Goal: Check status: Check status

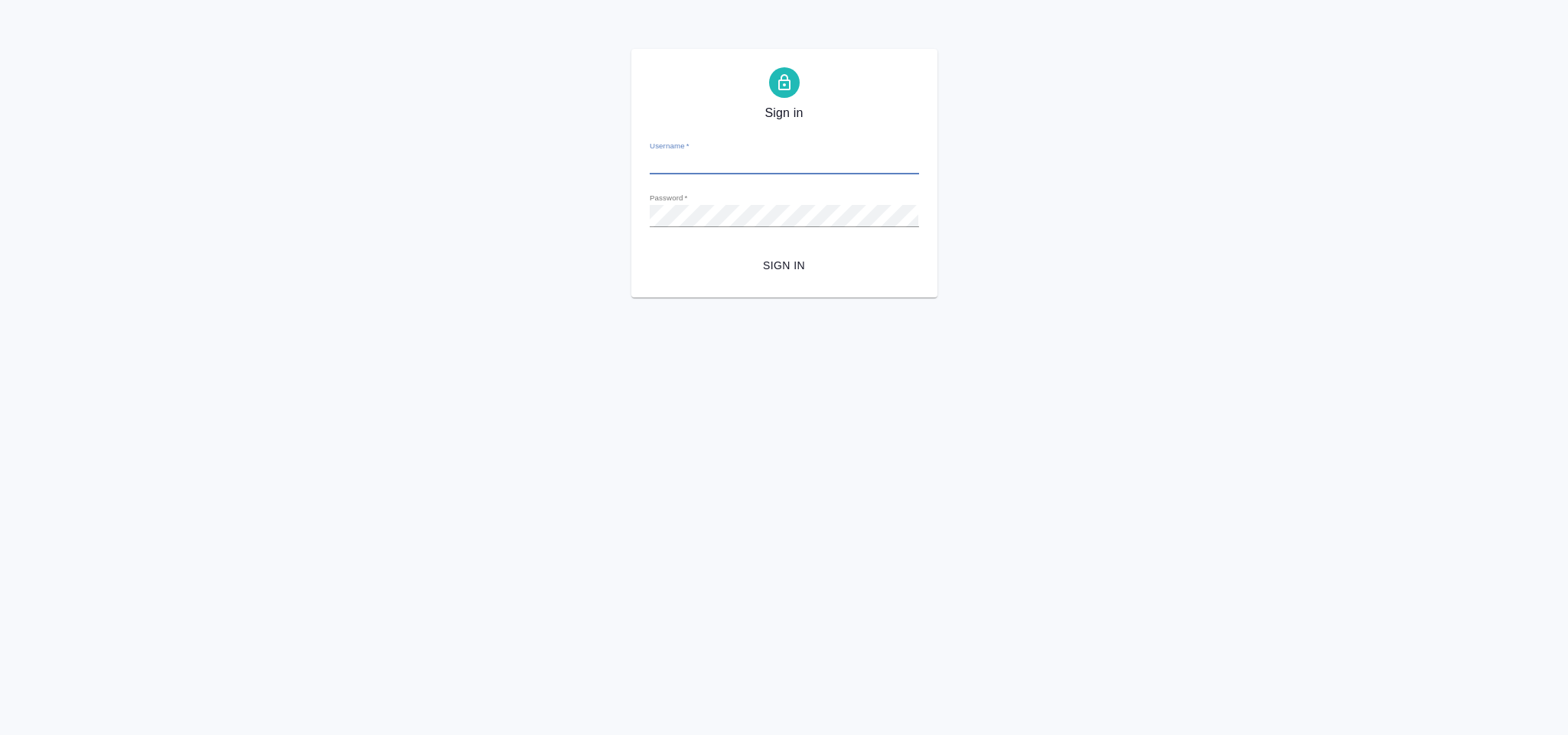
type input "[EMAIL_ADDRESS][DOMAIN_NAME]"
click at [824, 285] on div "Sign in Username   * [EMAIL_ADDRESS][DOMAIN_NAME] Password   * urlPath   * / Si…" at bounding box center [784, 172] width 306 height 249
click at [815, 276] on button "Sign in" at bounding box center [784, 266] width 270 height 28
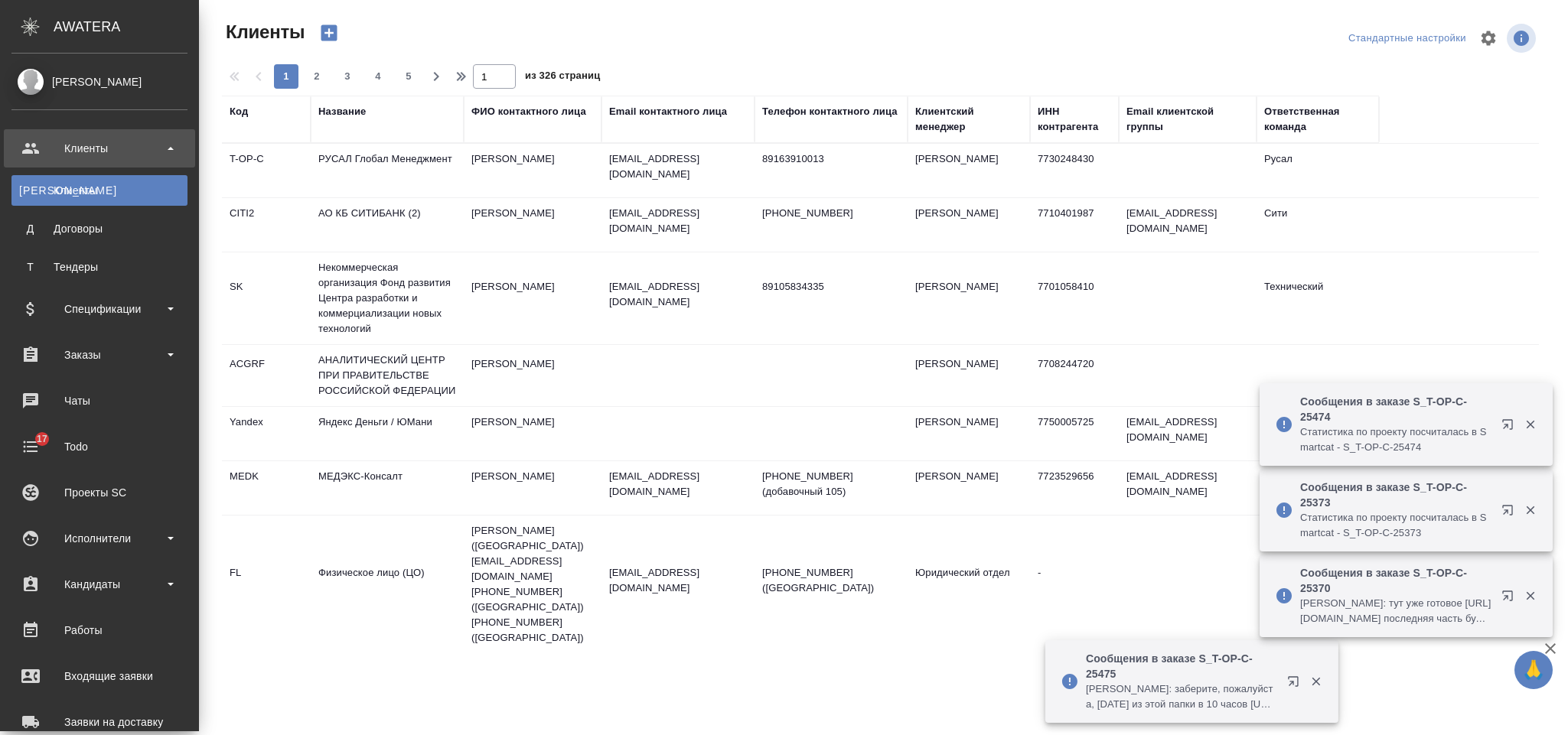
select select "RU"
click at [84, 337] on div "Заказы" at bounding box center [100, 355] width 192 height 39
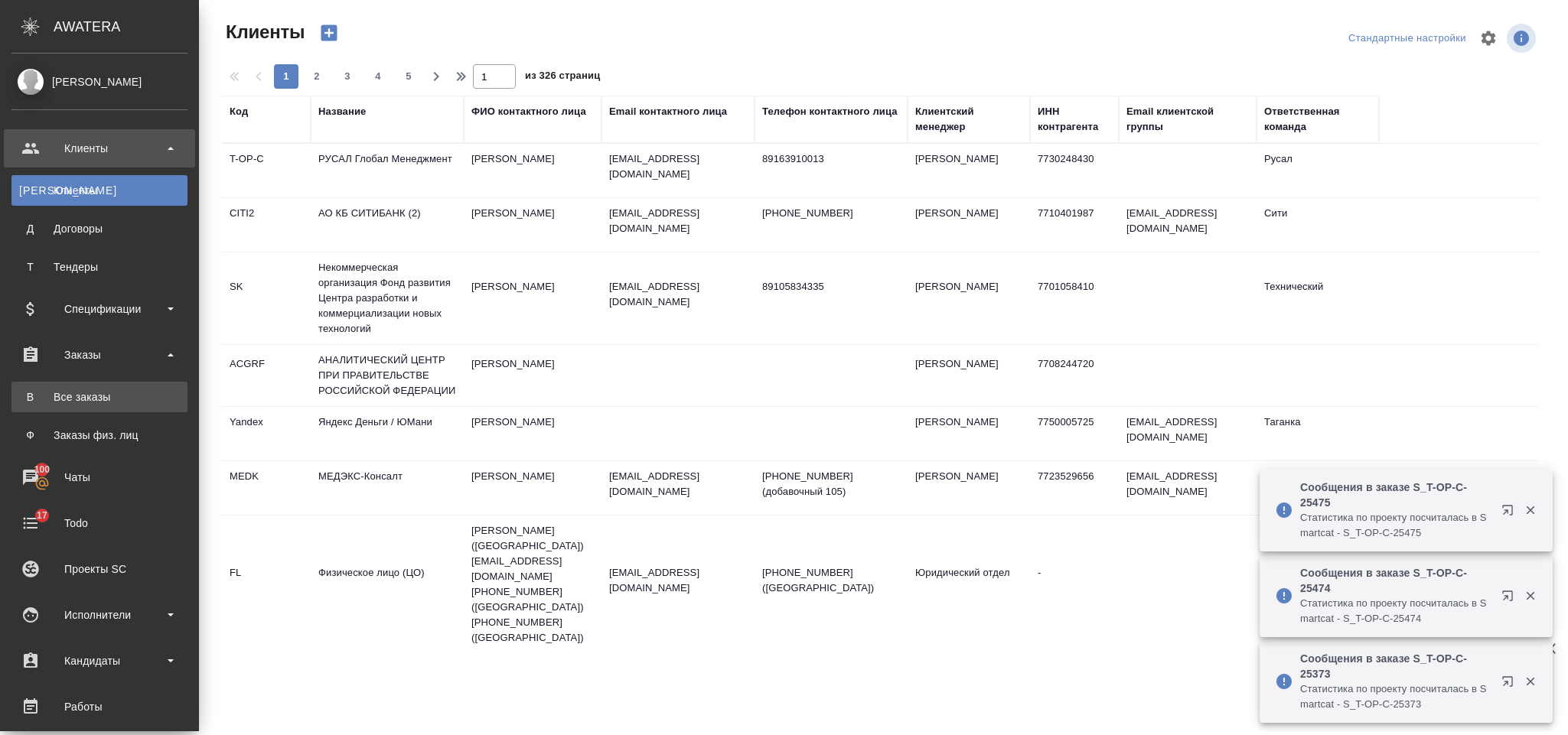
click at [104, 397] on div "Все заказы" at bounding box center [100, 397] width 161 height 15
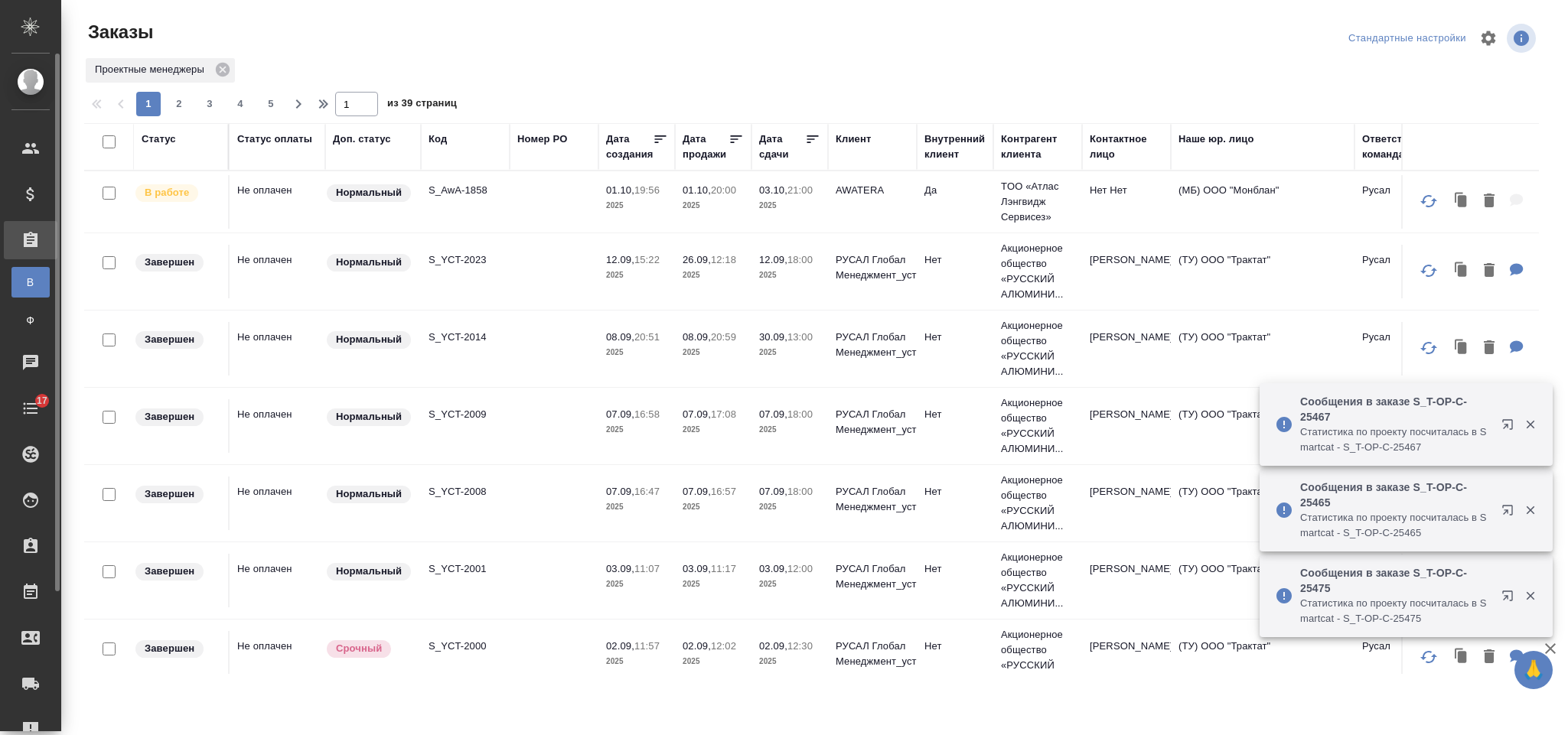
click at [540, 133] on div "Номер PO" at bounding box center [542, 139] width 49 height 15
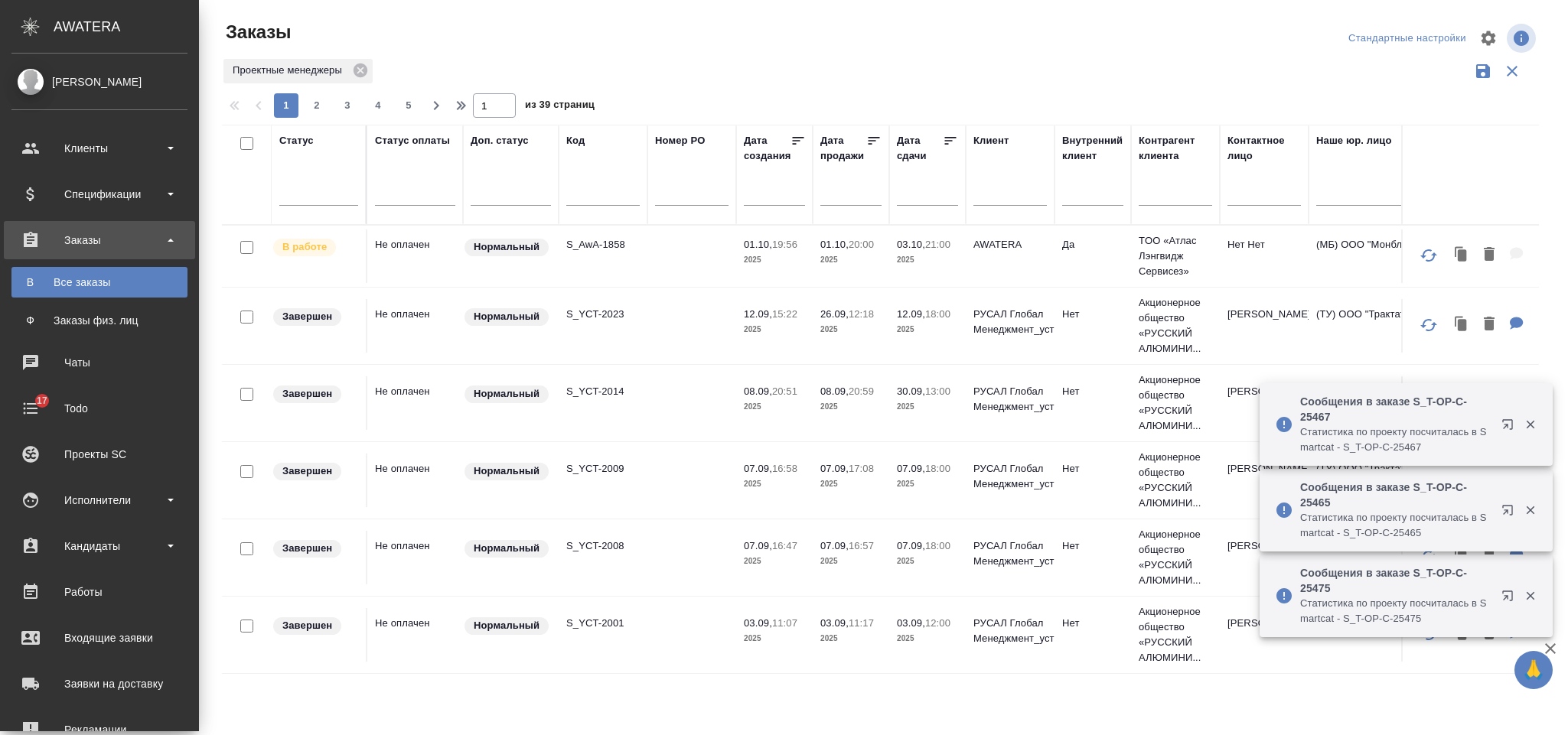
click at [655, 175] on div "Номер PO" at bounding box center [691, 175] width 74 height 84
click at [566, 196] on input "text" at bounding box center [603, 195] width 74 height 19
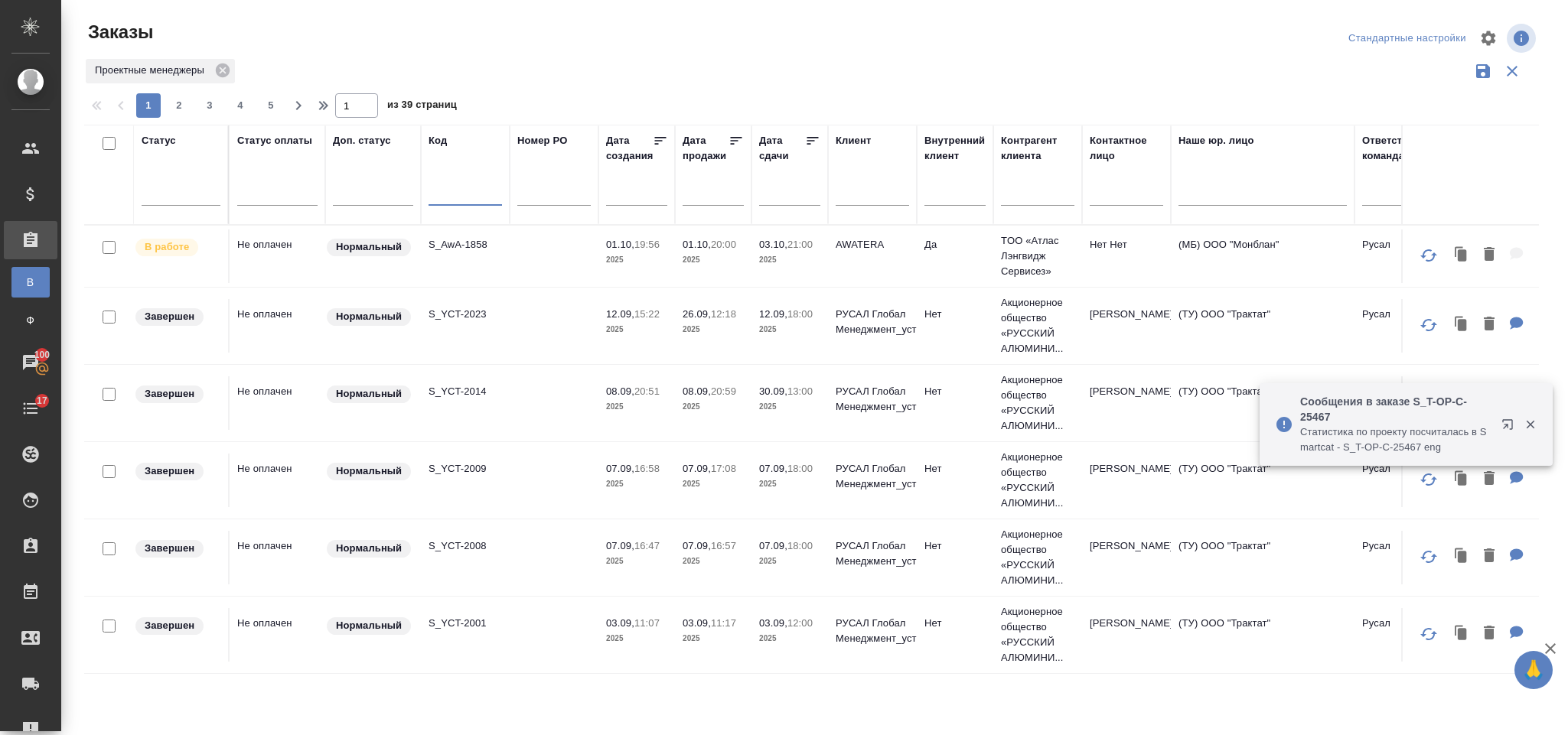
paste input "S_T-OP-C-25441"
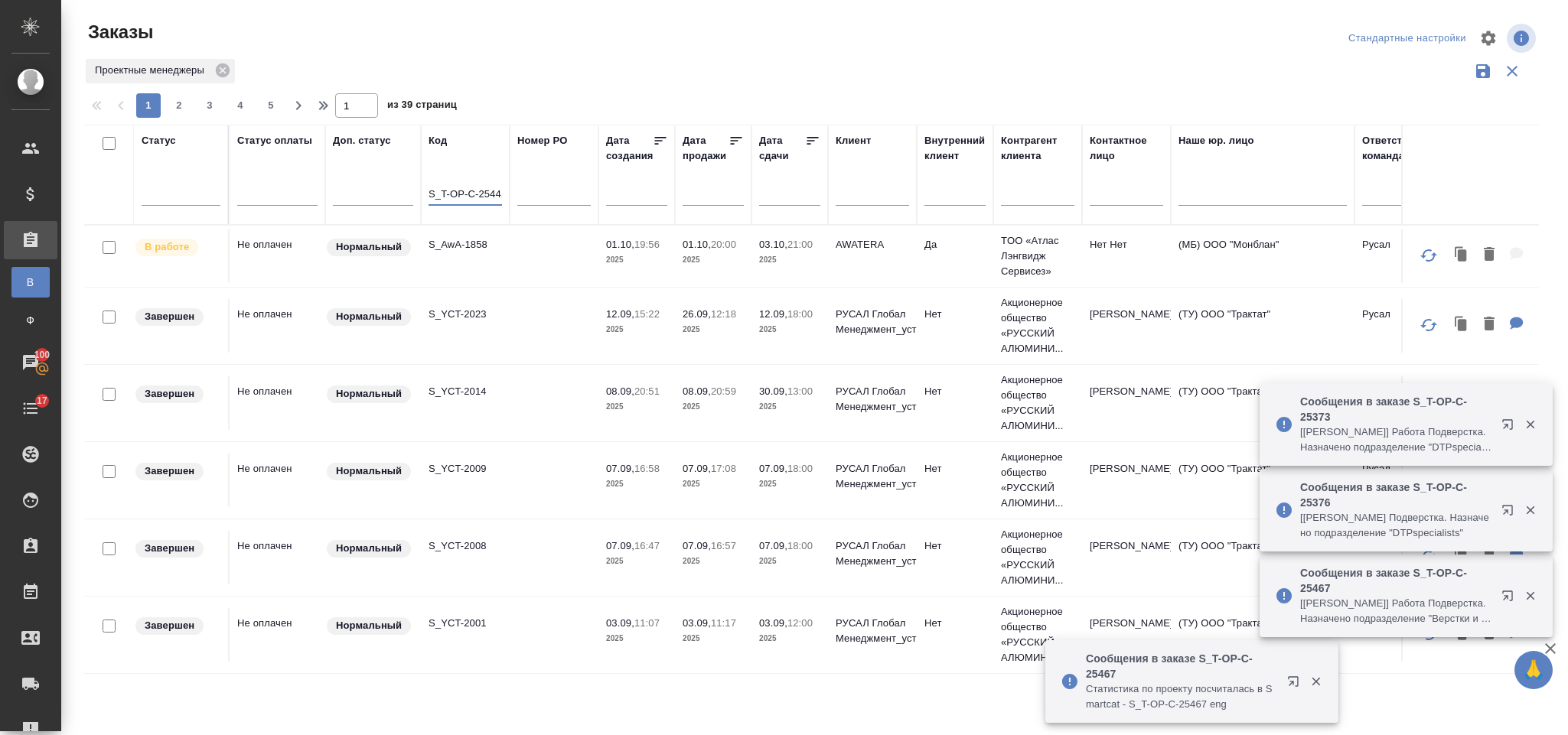
scroll to position [0, 4]
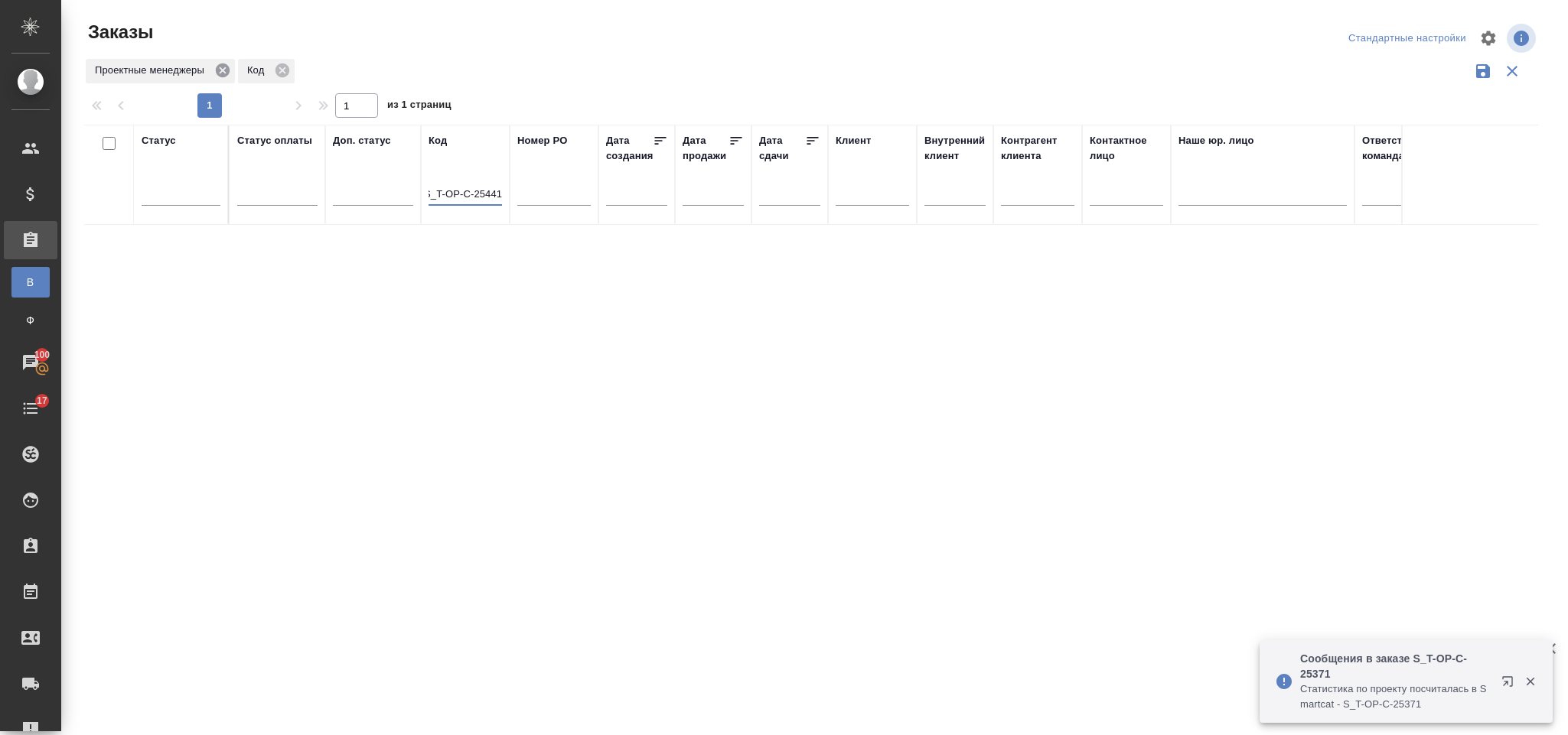
type input "S_T-OP-C-25441"
click at [221, 71] on icon at bounding box center [223, 70] width 17 height 17
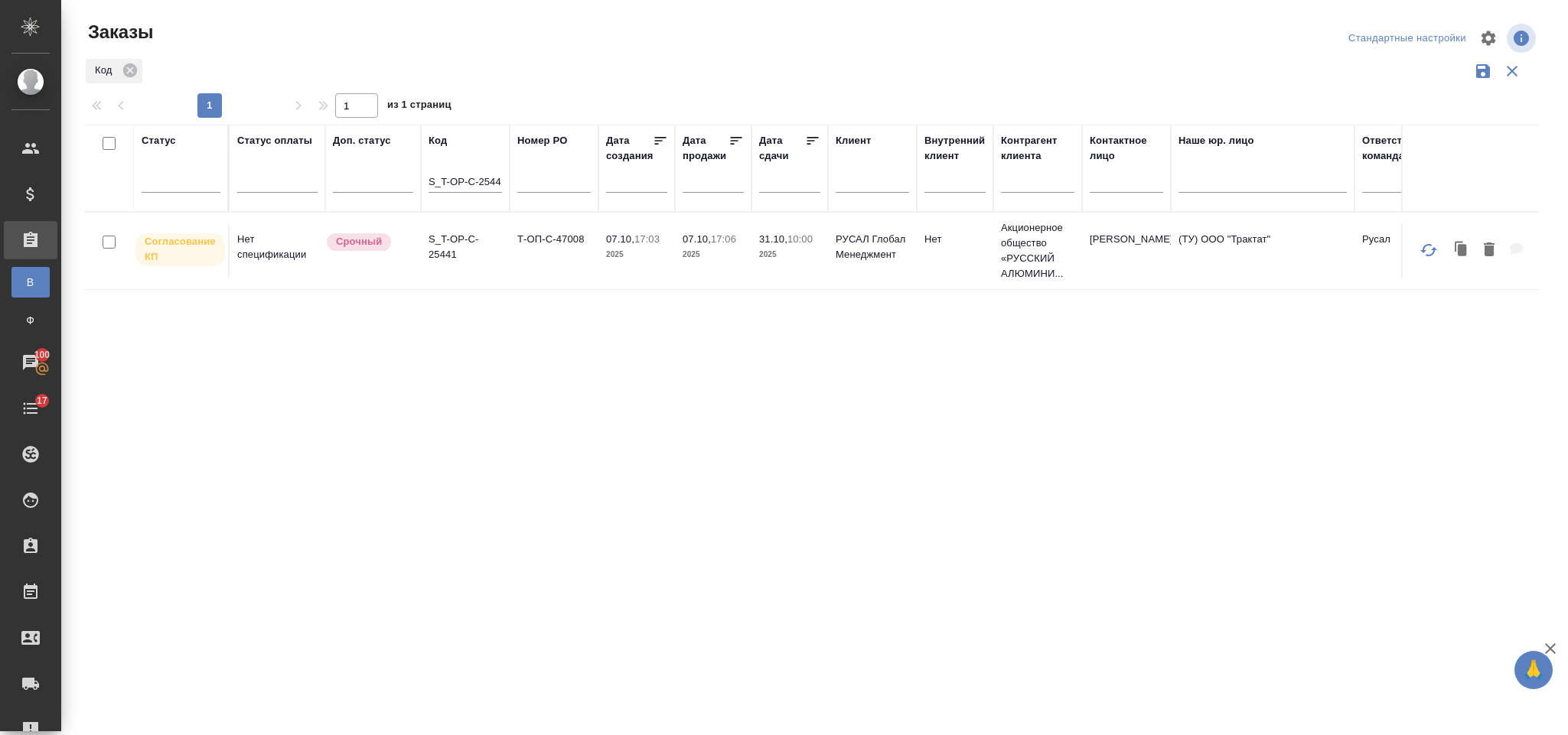
click at [676, 254] on td "07.10, 17:06 2025" at bounding box center [712, 251] width 76 height 54
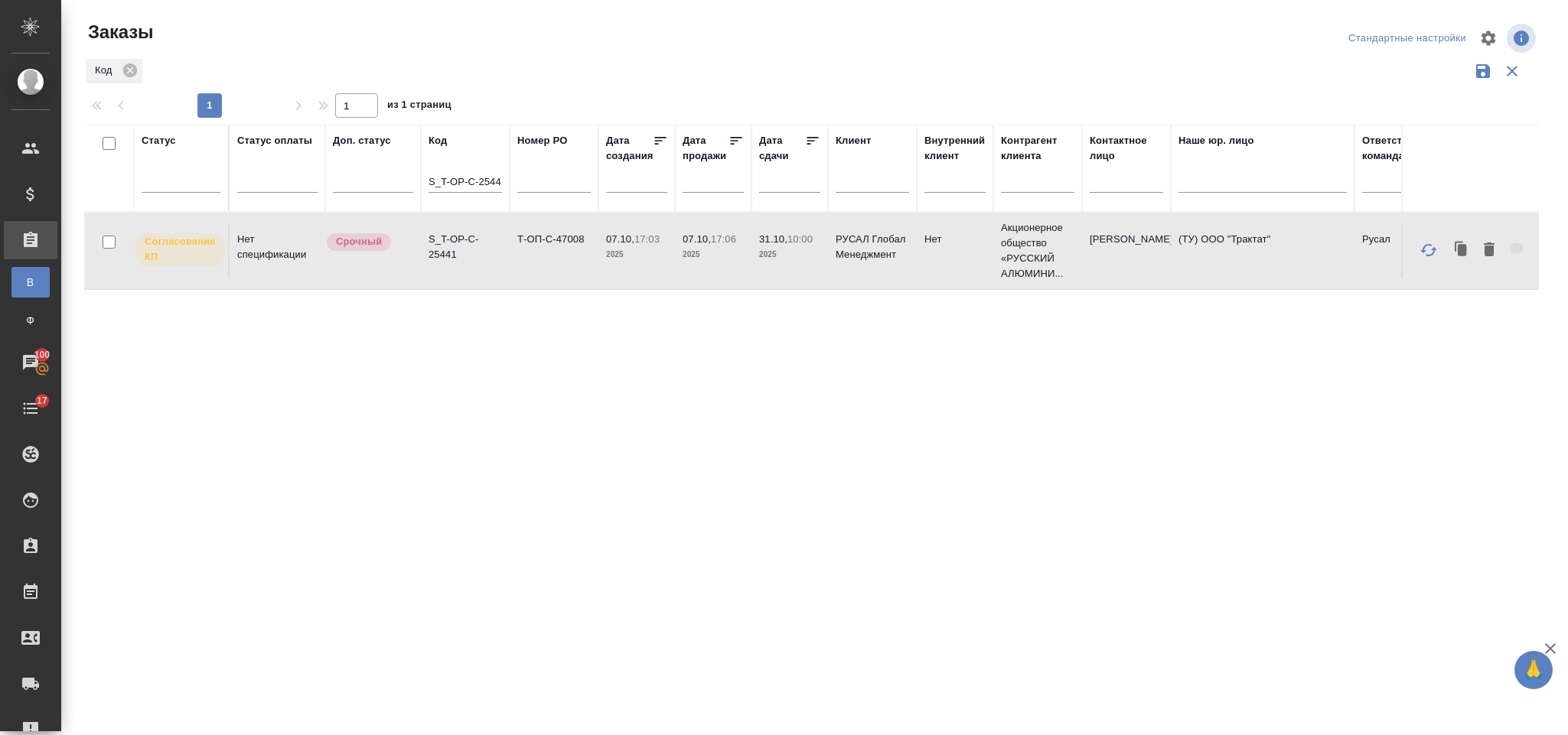
click at [676, 254] on td "07.10, 17:06 2025" at bounding box center [712, 251] width 76 height 54
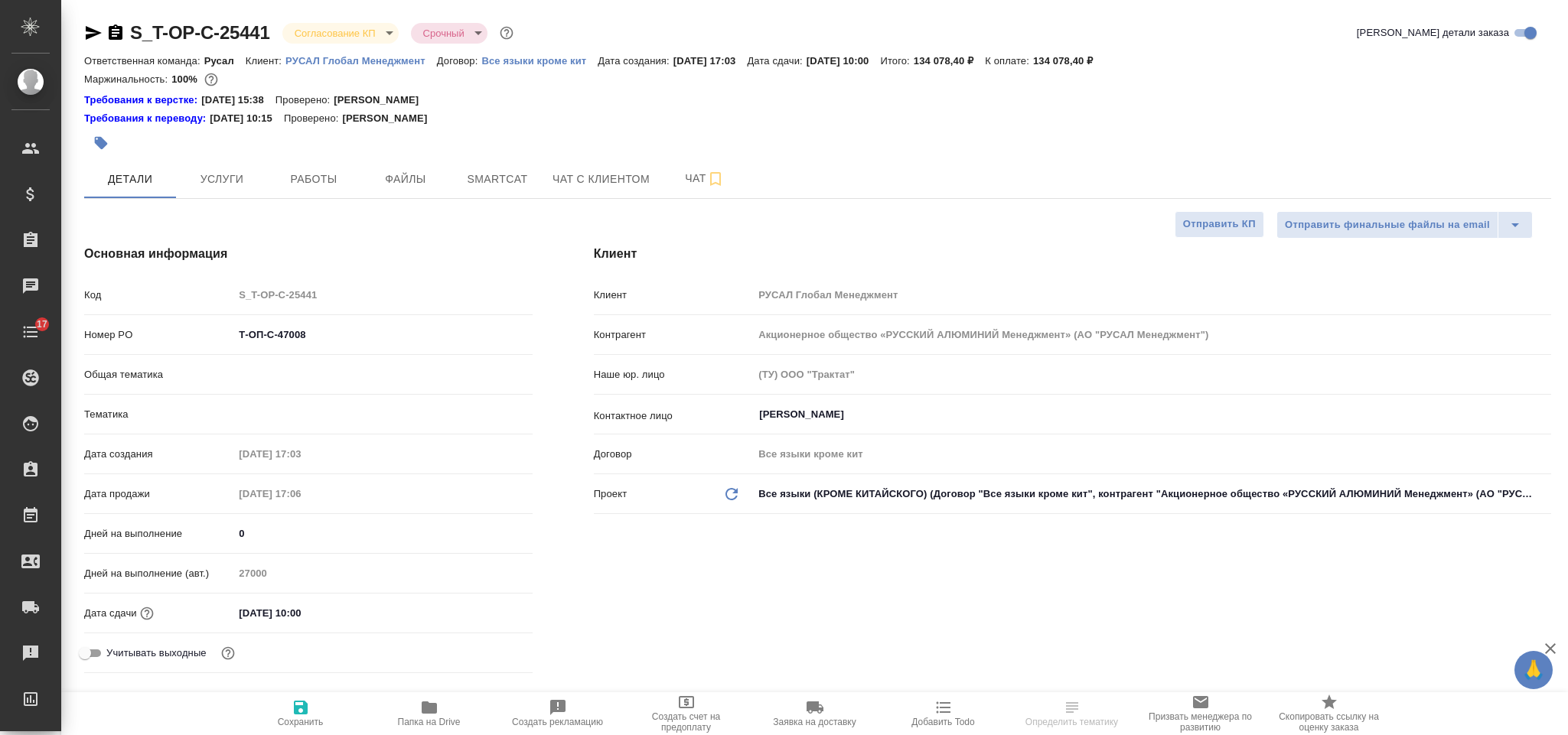
select select "RU"
drag, startPoint x: 312, startPoint y: 333, endPoint x: 241, endPoint y: 335, distance: 71.0
click at [239, 337] on input "Т-ОП-С-47008" at bounding box center [383, 335] width 297 height 23
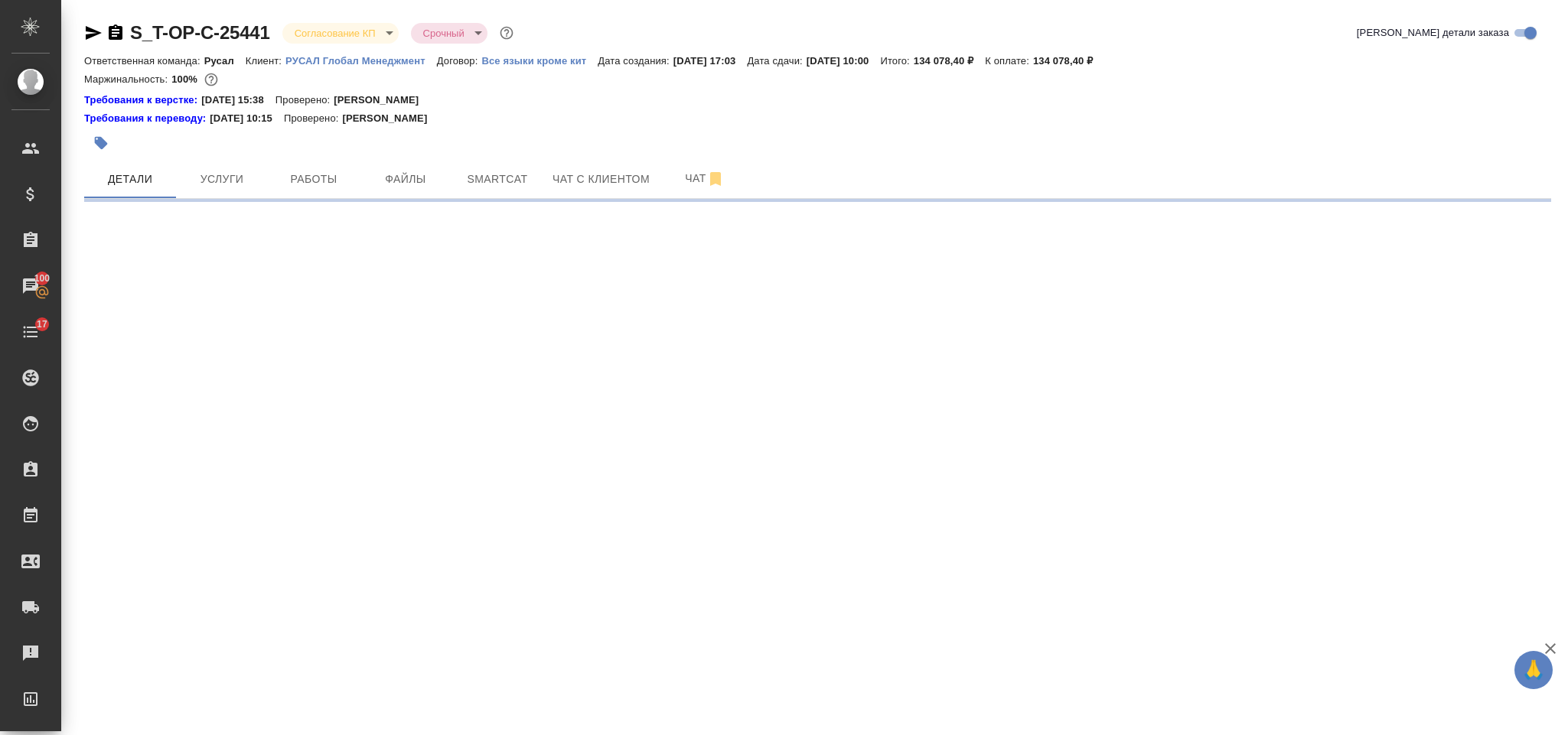
select select "RU"
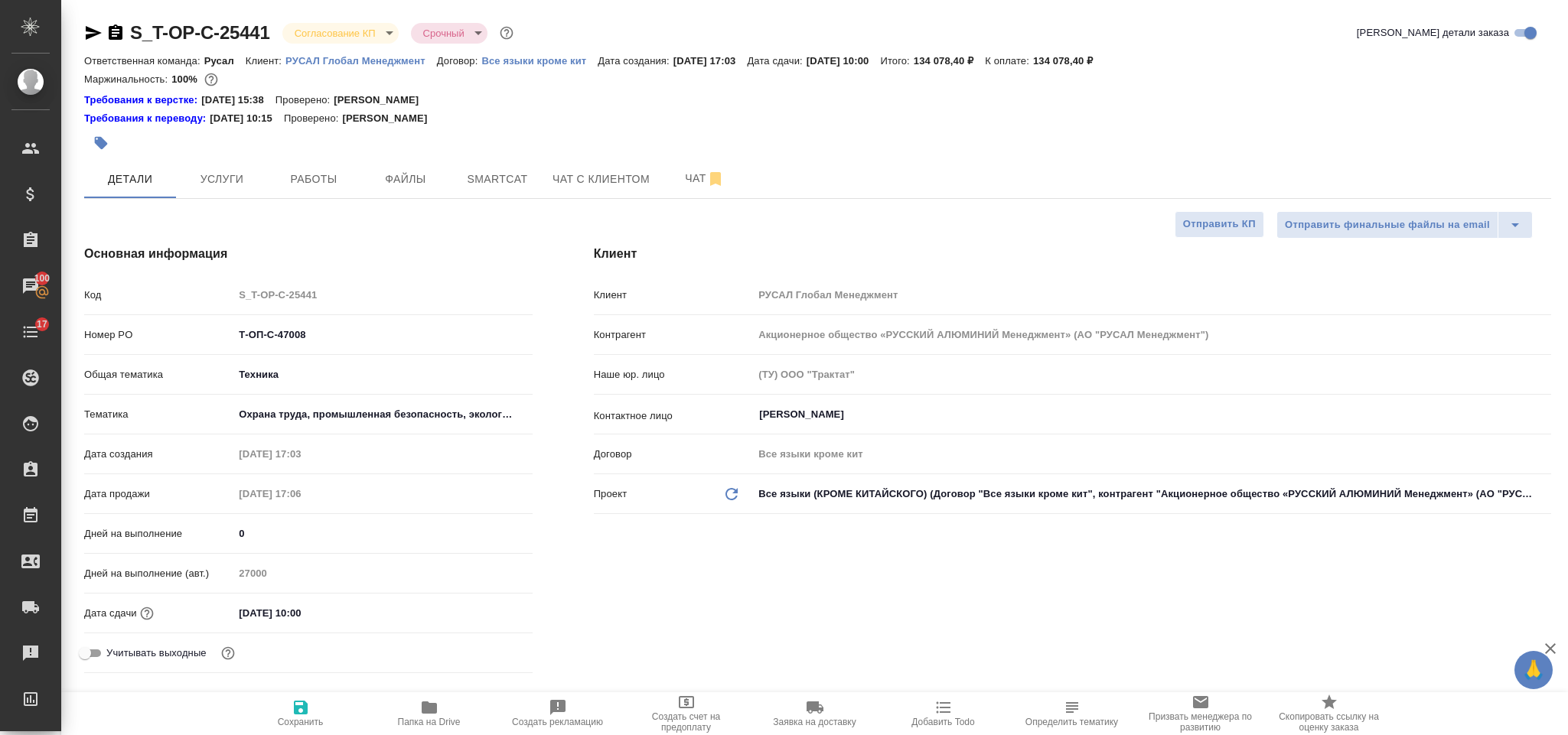
type textarea "x"
click at [336, 163] on button "Работы" at bounding box center [314, 179] width 92 height 39
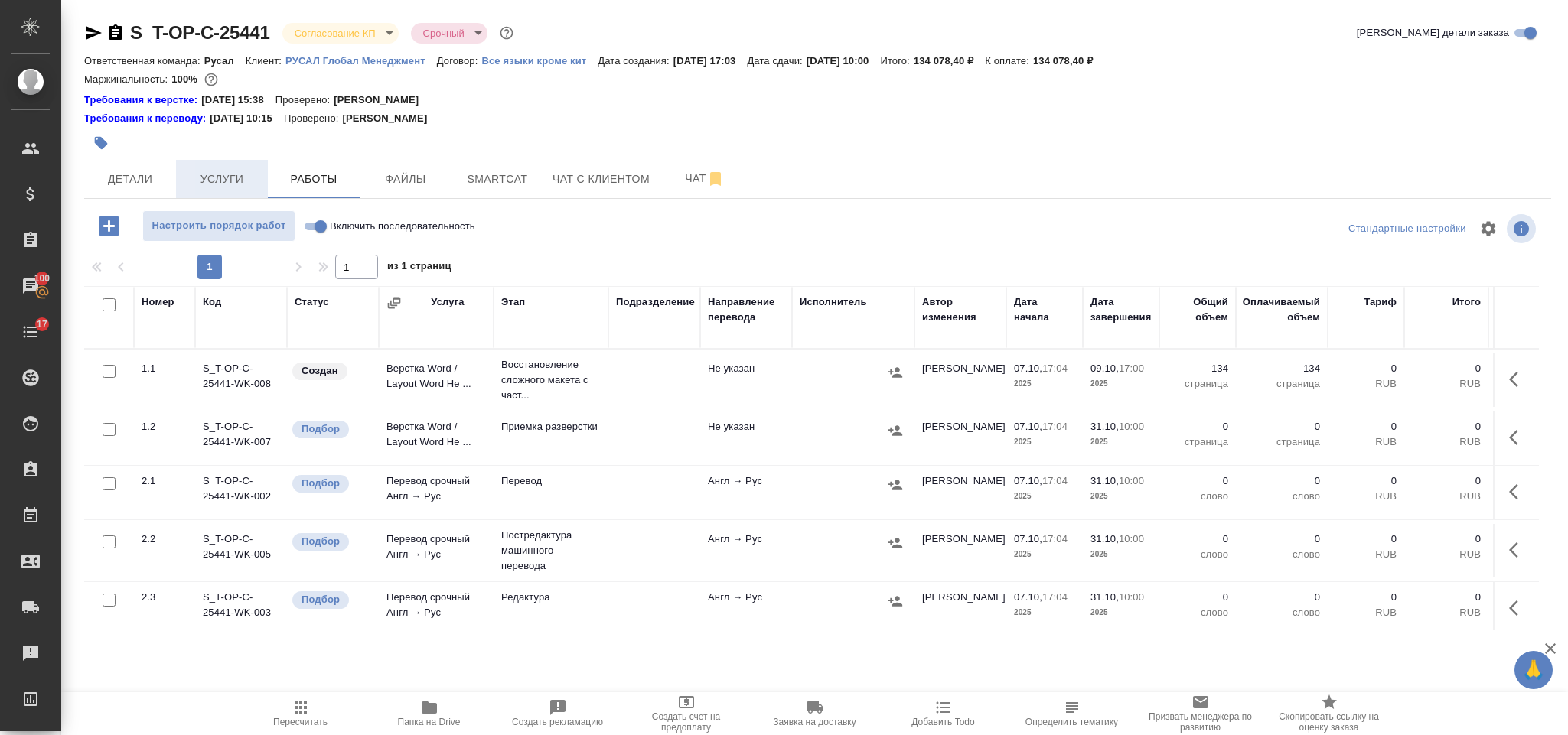
click at [223, 188] on span "Услуги" at bounding box center [222, 179] width 74 height 19
